Goal: Register for event/course

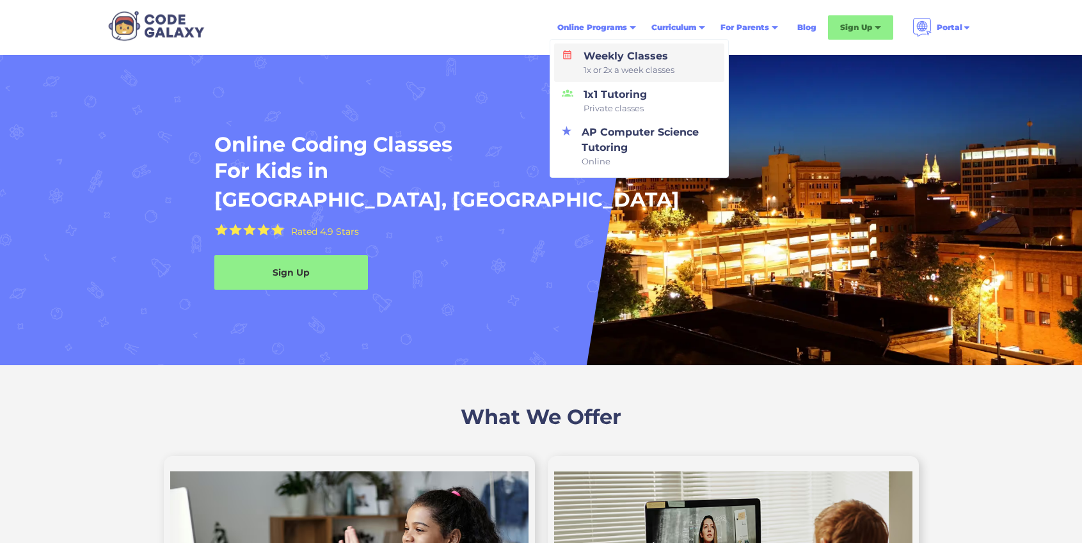
click at [598, 57] on div "Weekly Classes 1x or 2x a week classes" at bounding box center [626, 63] width 96 height 28
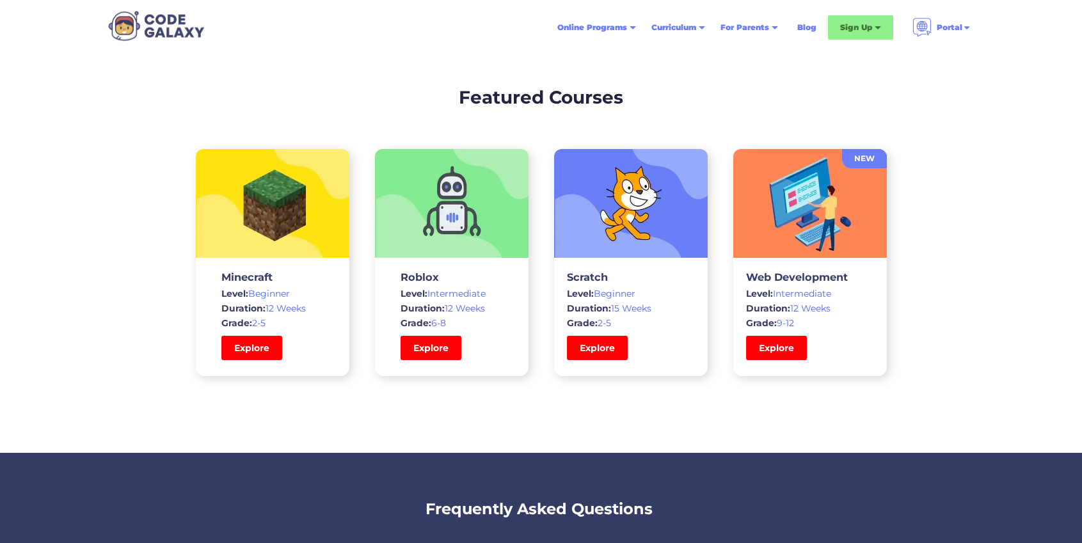
scroll to position [3747, 0]
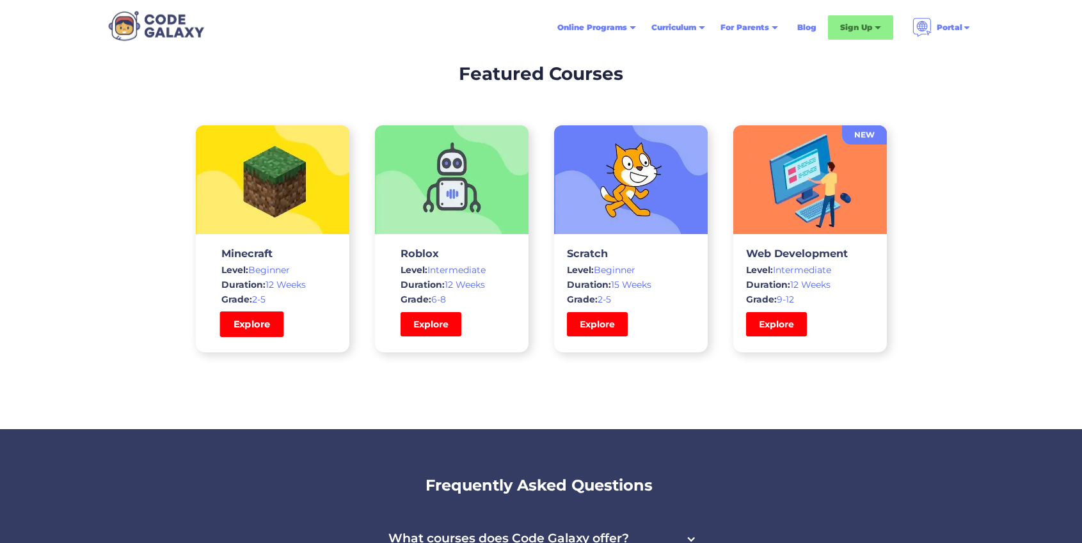
click at [262, 325] on link "Explore" at bounding box center [251, 325] width 64 height 26
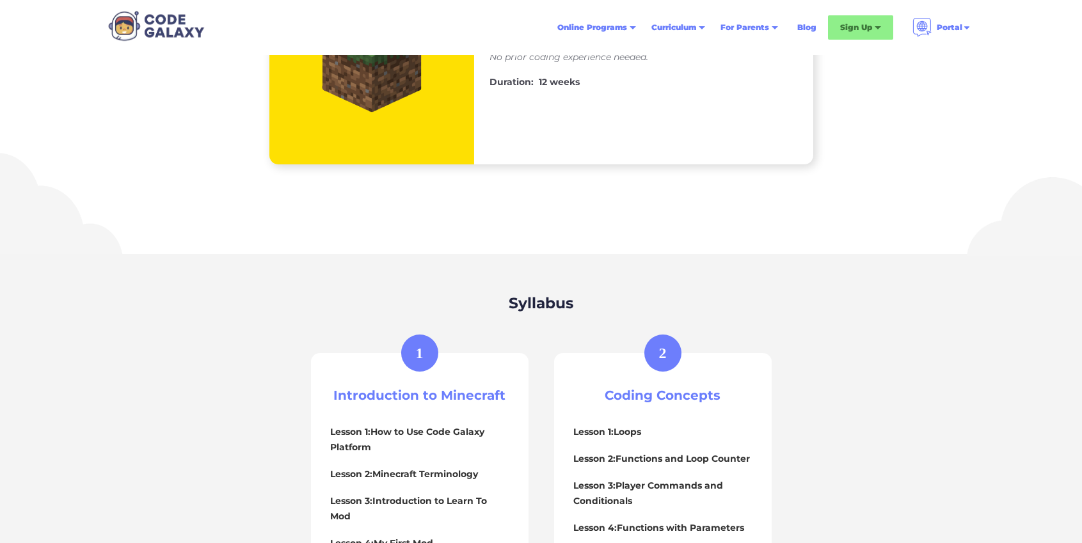
scroll to position [173, 0]
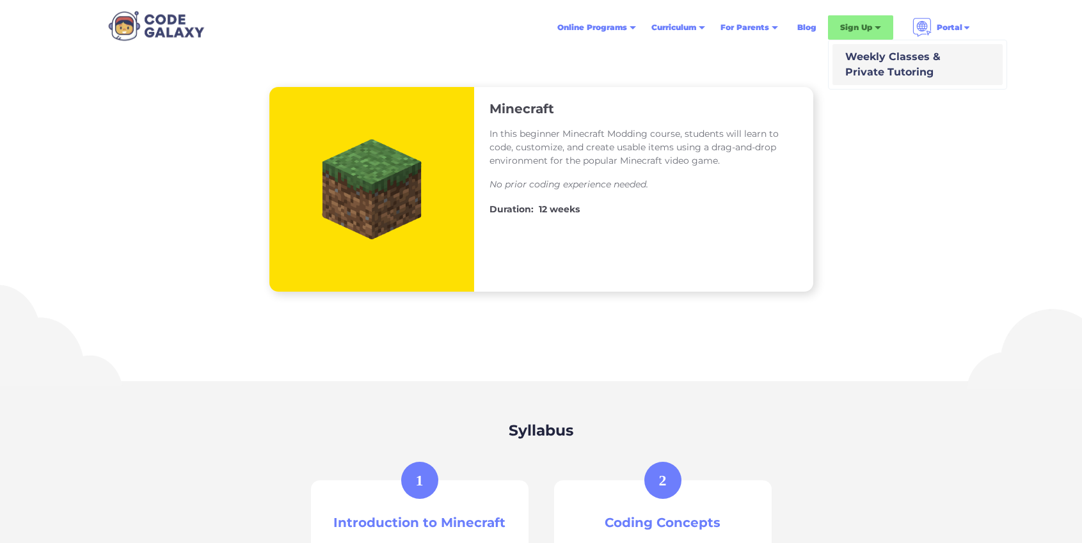
click at [867, 64] on div "Weekly Classes & Private Tutoring" at bounding box center [890, 64] width 100 height 31
